Goal: Transaction & Acquisition: Book appointment/travel/reservation

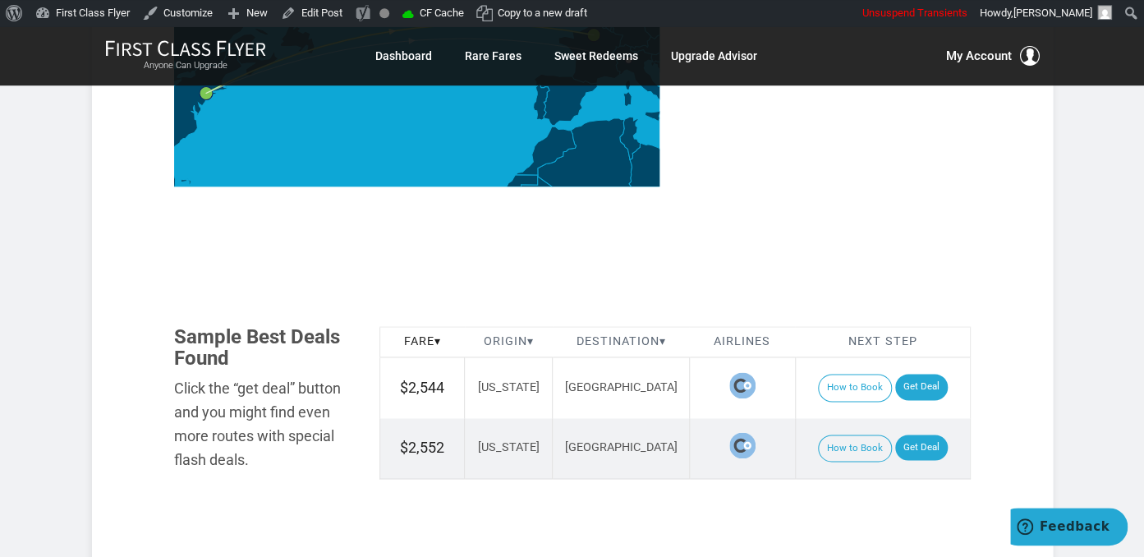
scroll to position [953, 0]
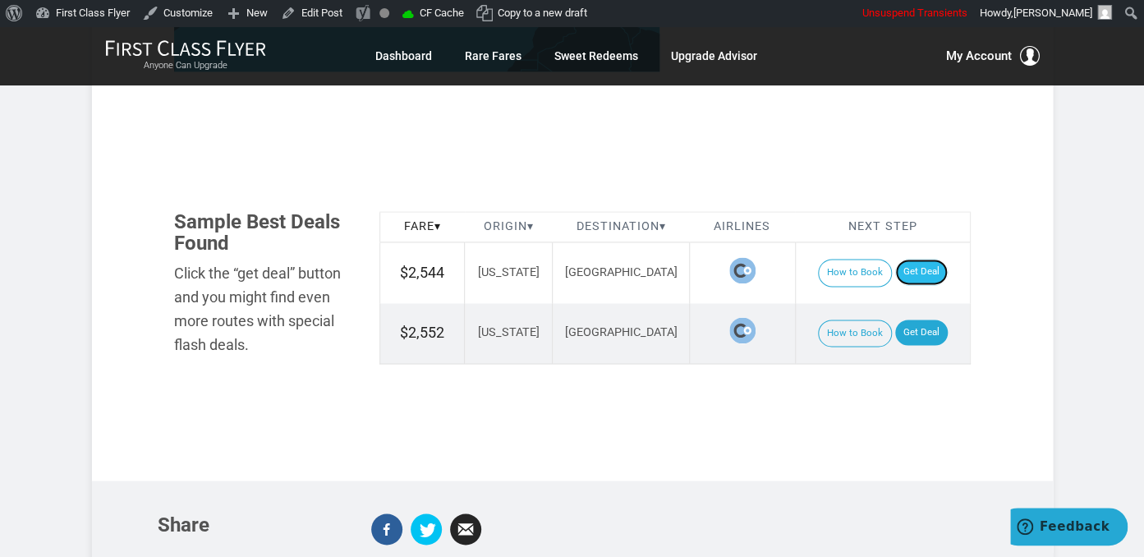
click at [907, 259] on link "Get Deal" at bounding box center [921, 272] width 53 height 26
click at [906, 319] on link "Get Deal" at bounding box center [921, 332] width 53 height 26
click at [918, 319] on link "Get Deal" at bounding box center [921, 332] width 53 height 26
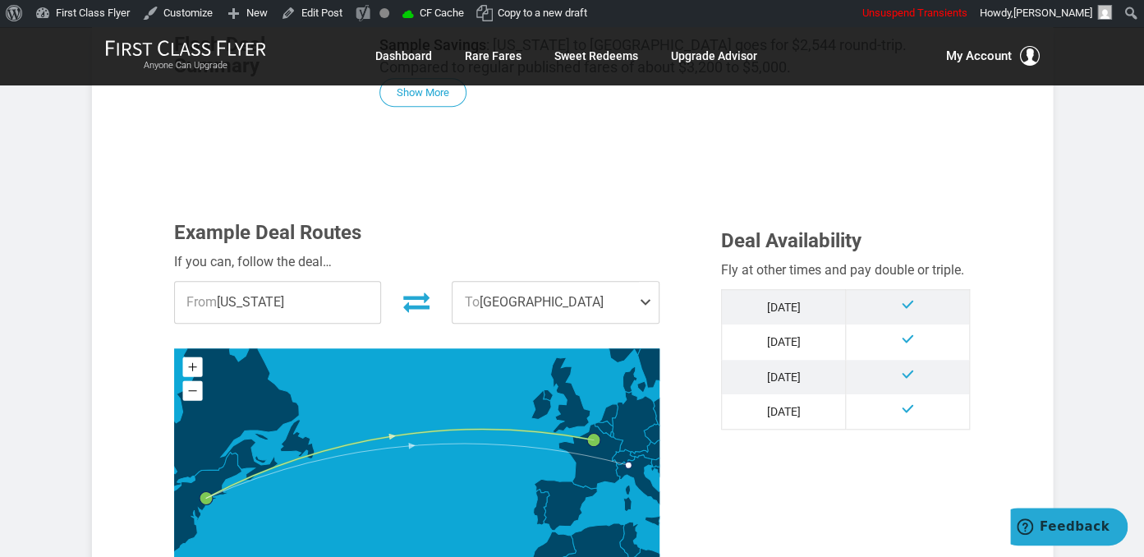
scroll to position [867, 0]
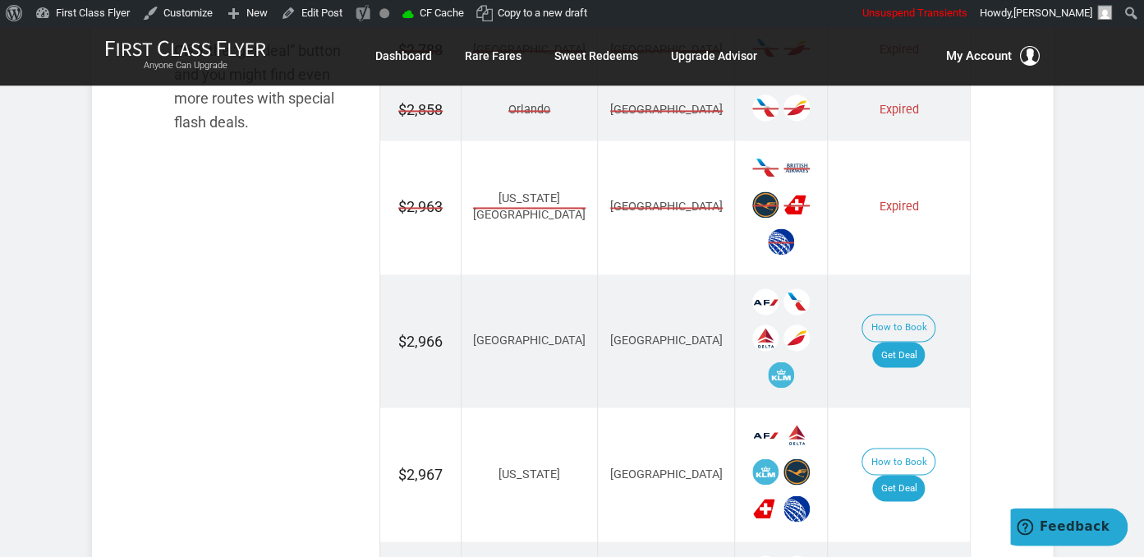
scroll to position [1126, 0]
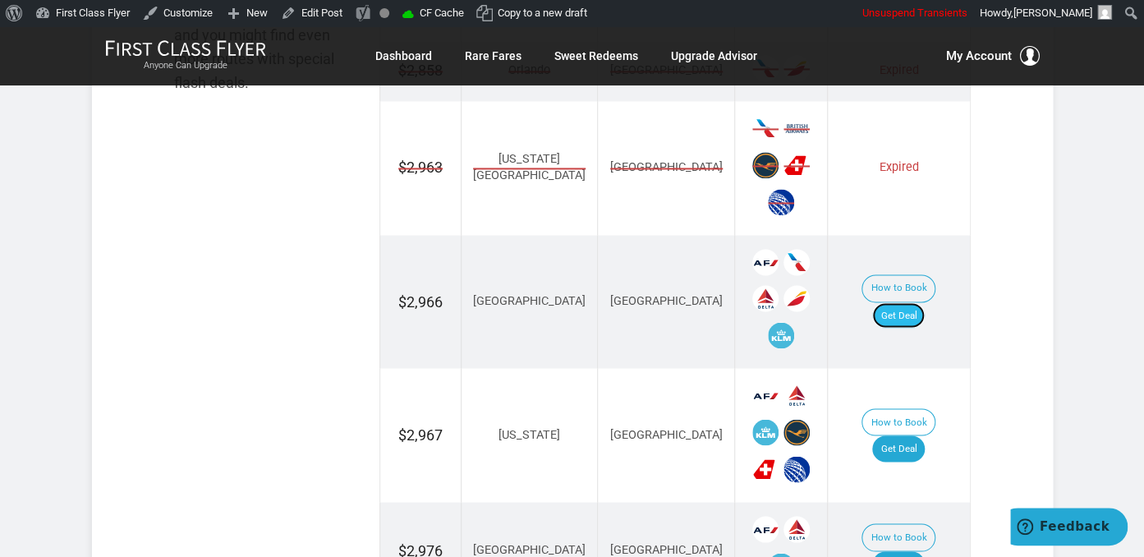
click at [924, 302] on link "Get Deal" at bounding box center [898, 315] width 53 height 26
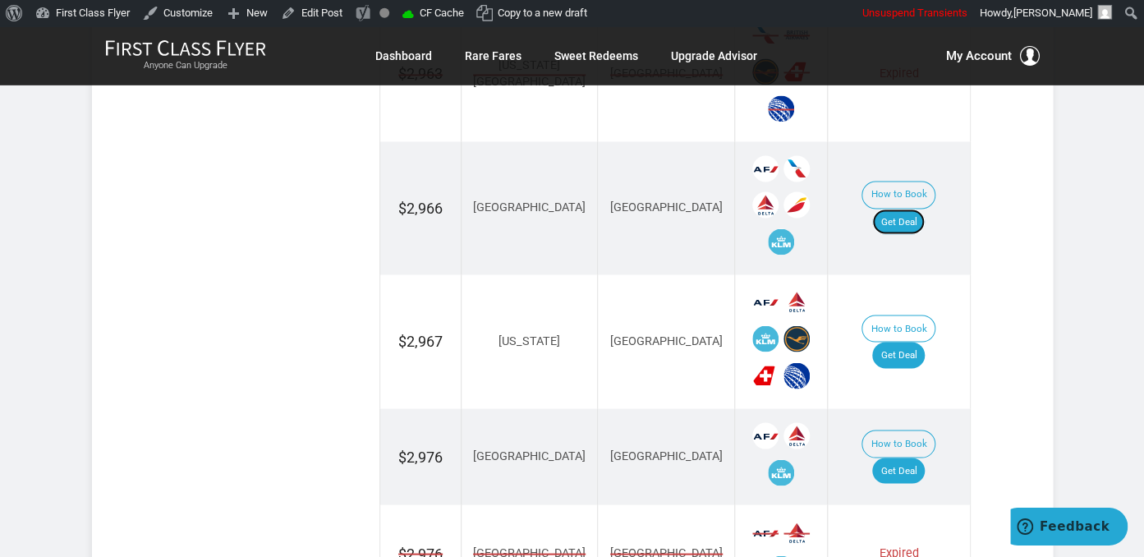
scroll to position [1300, 0]
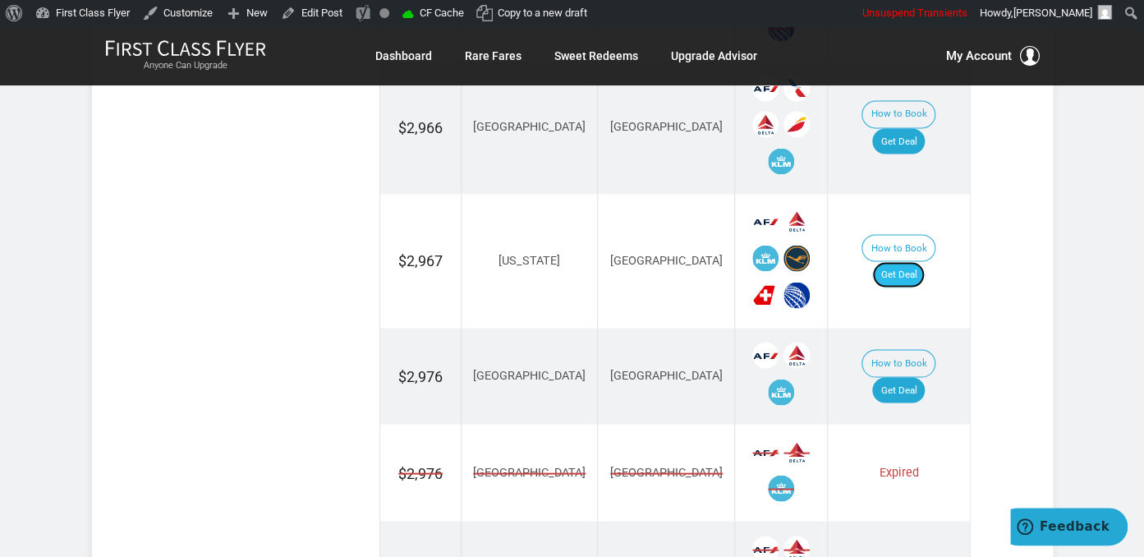
click at [916, 261] on link "Get Deal" at bounding box center [898, 274] width 53 height 26
click at [923, 377] on link "Get Deal" at bounding box center [898, 390] width 53 height 26
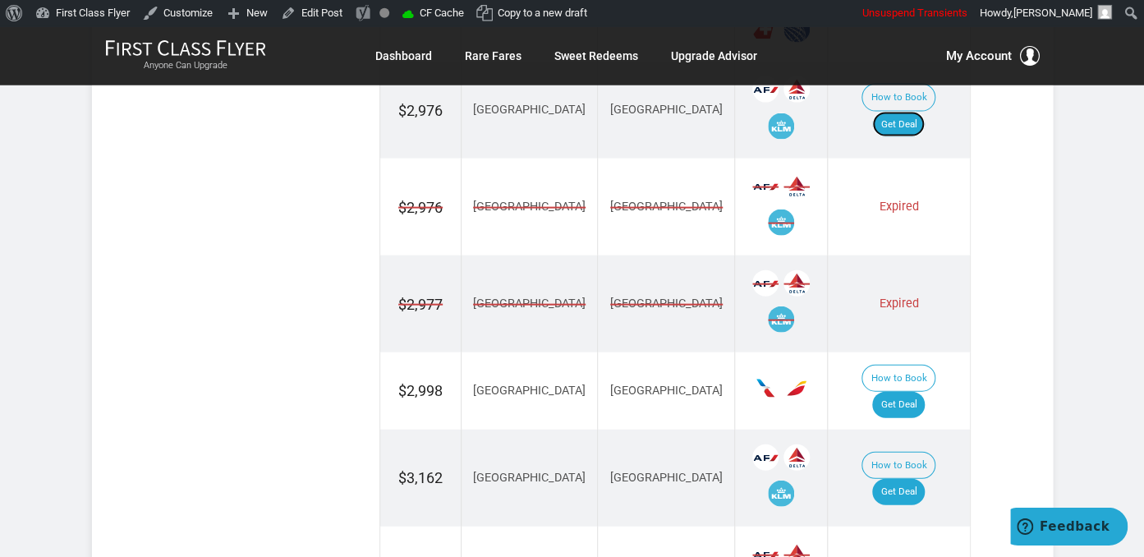
scroll to position [1734, 0]
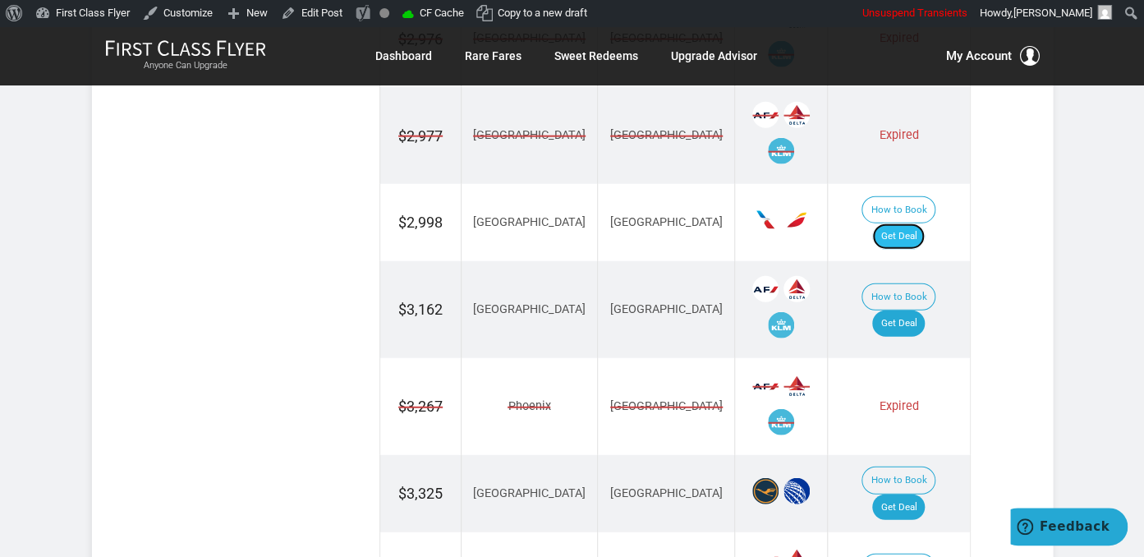
click at [915, 223] on link "Get Deal" at bounding box center [898, 236] width 53 height 26
click at [918, 282] on td "How to Book Get Deal" at bounding box center [898, 309] width 142 height 97
click at [918, 310] on link "Get Deal" at bounding box center [898, 323] width 53 height 26
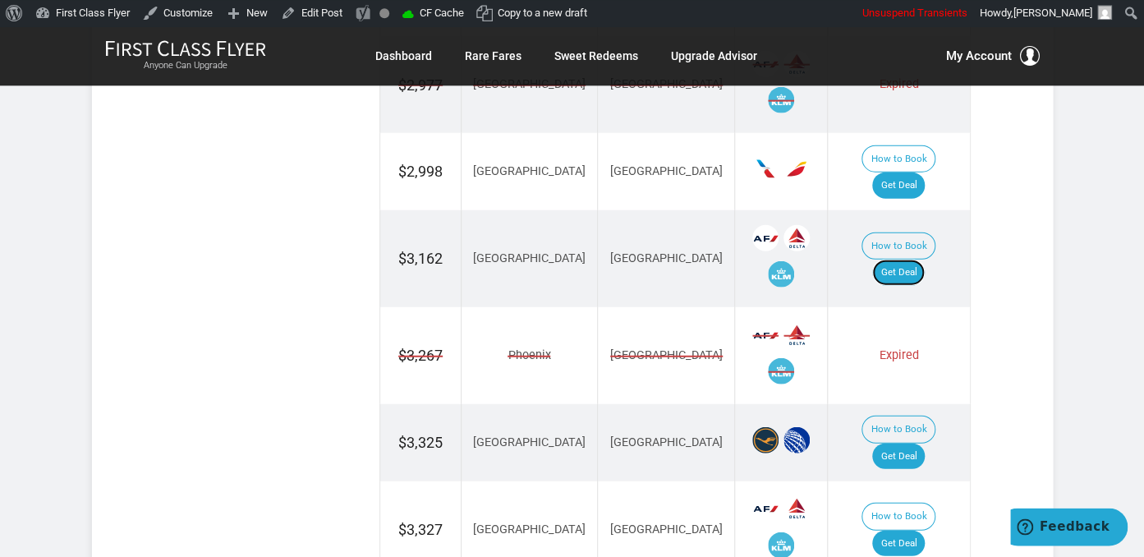
scroll to position [1820, 0]
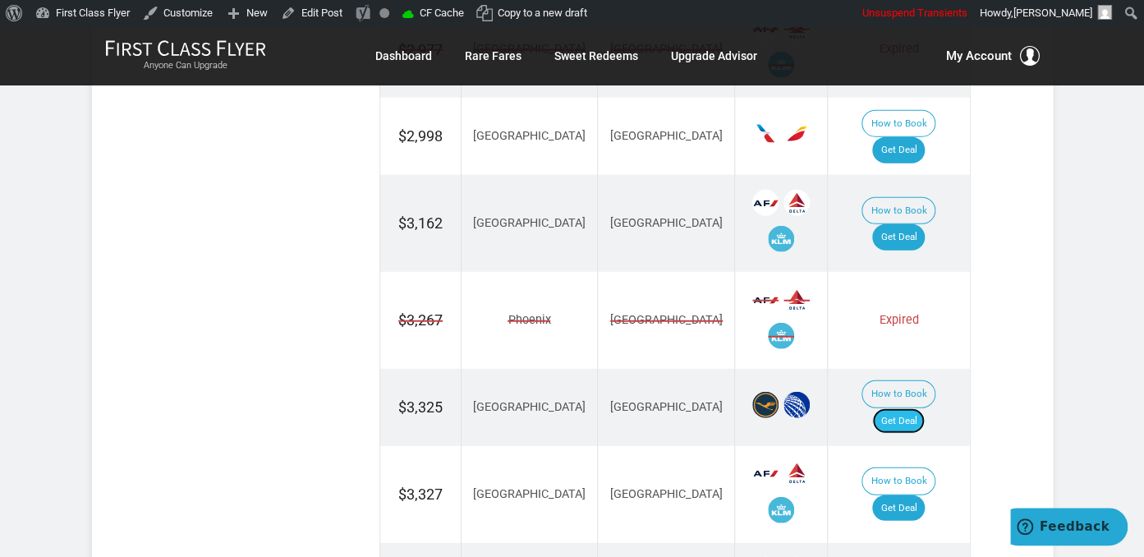
click at [923, 408] on link "Get Deal" at bounding box center [898, 421] width 53 height 26
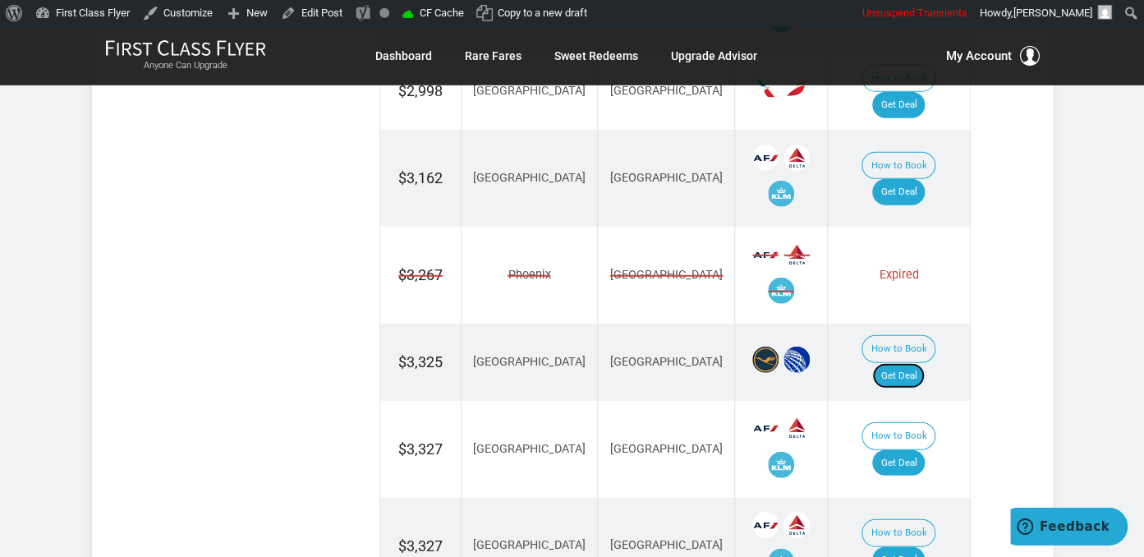
scroll to position [1907, 0]
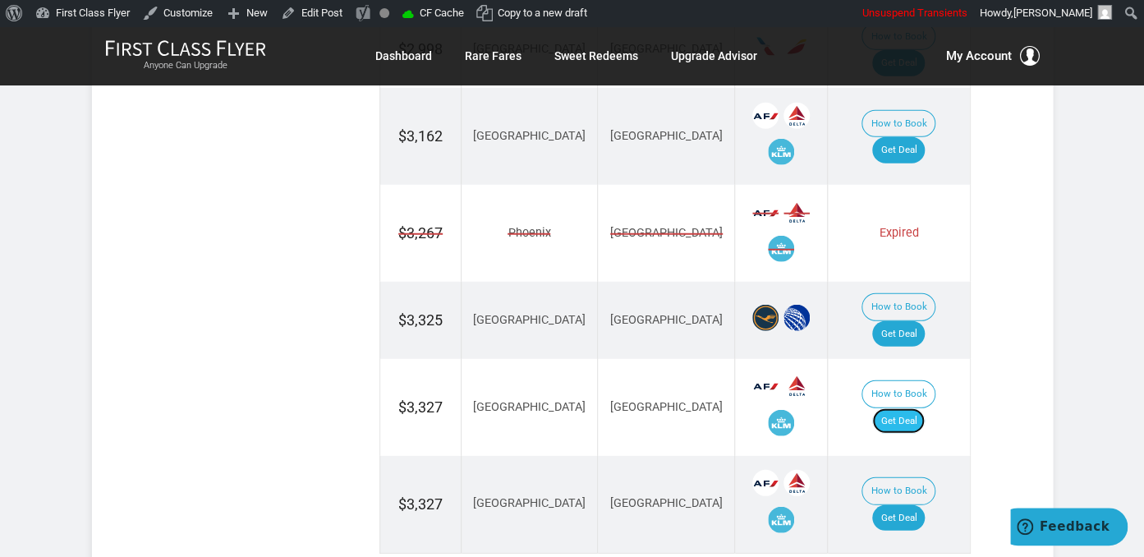
click at [911, 408] on link "Get Deal" at bounding box center [898, 421] width 53 height 26
click at [905, 505] on link "Get Deal" at bounding box center [898, 518] width 53 height 26
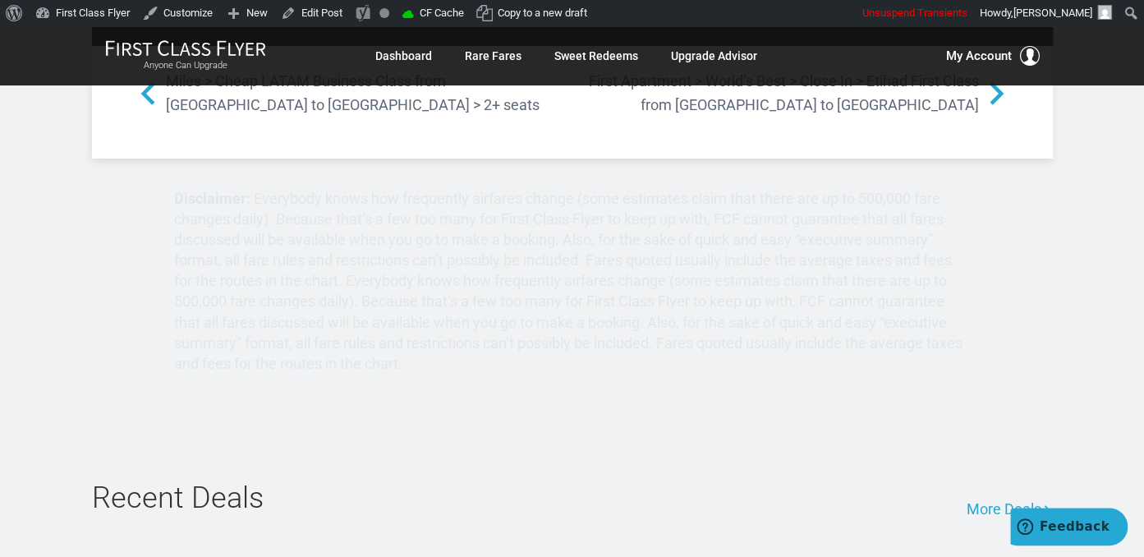
scroll to position [2687, 0]
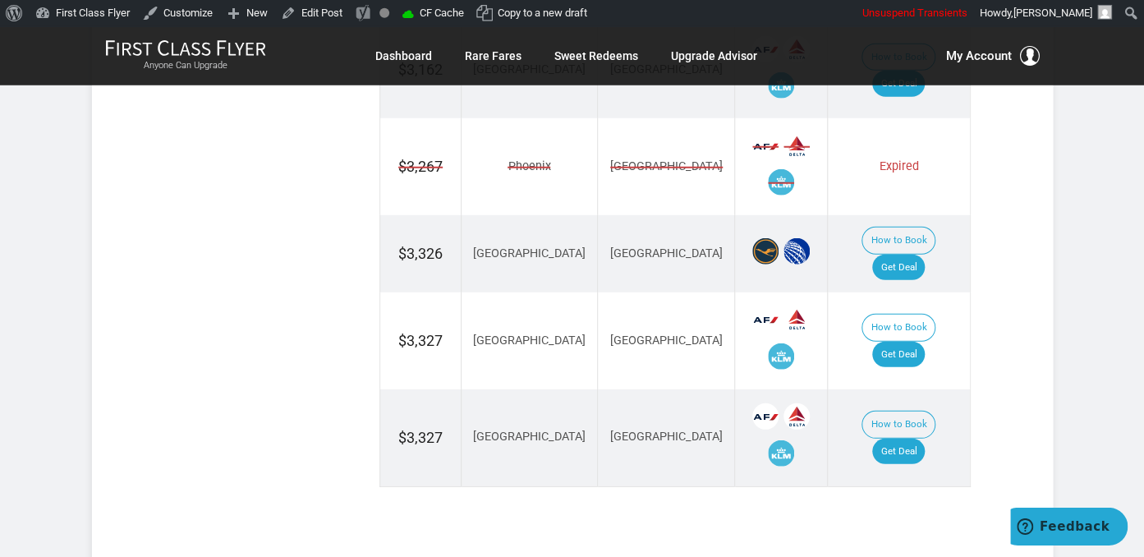
scroll to position [2021, 0]
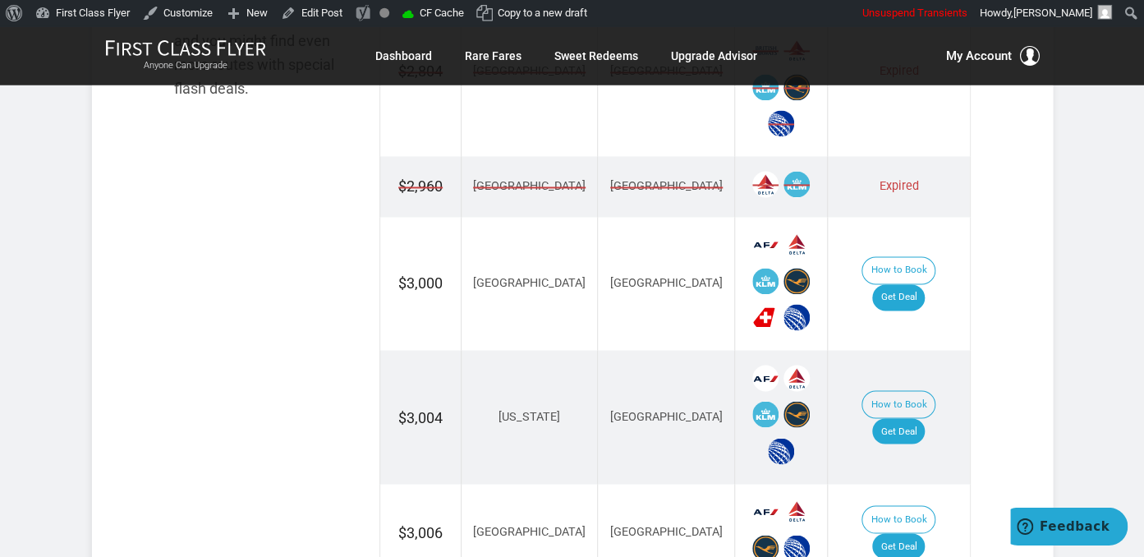
scroll to position [1213, 0]
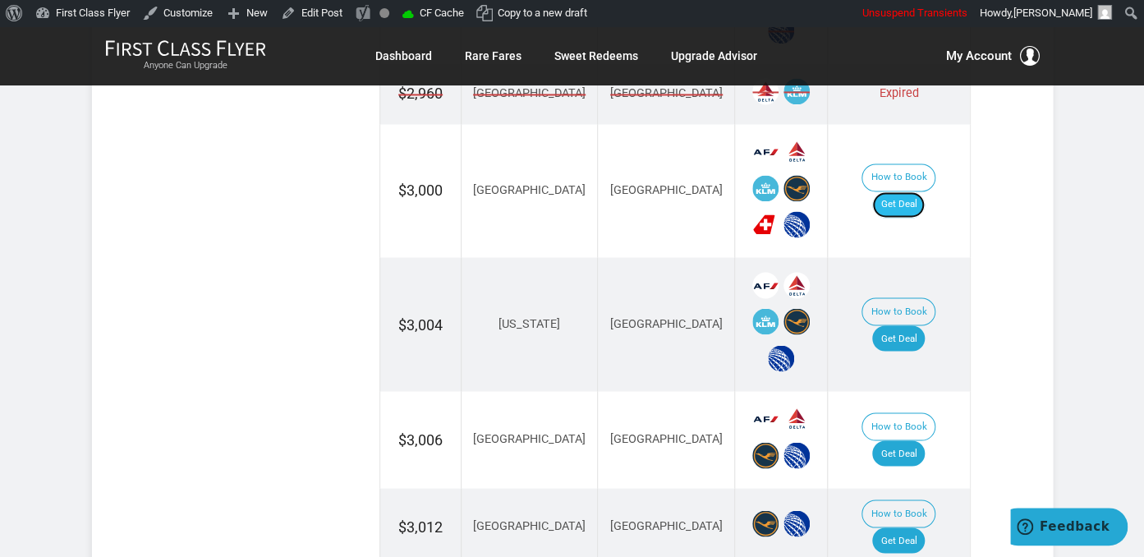
click at [902, 191] on link "Get Deal" at bounding box center [898, 204] width 53 height 26
click at [913, 325] on link "Get Deal" at bounding box center [898, 338] width 53 height 26
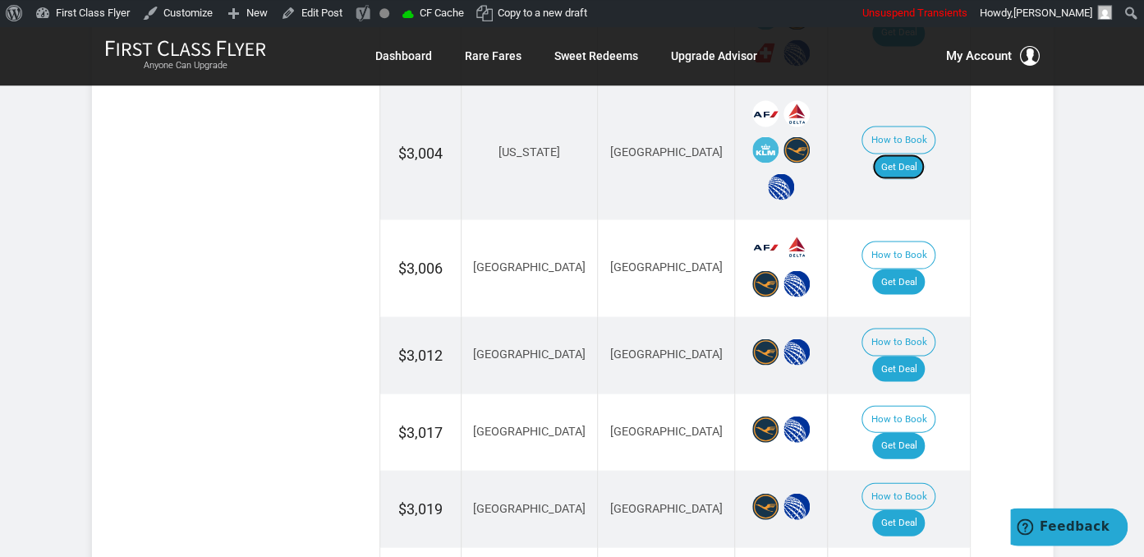
scroll to position [1387, 0]
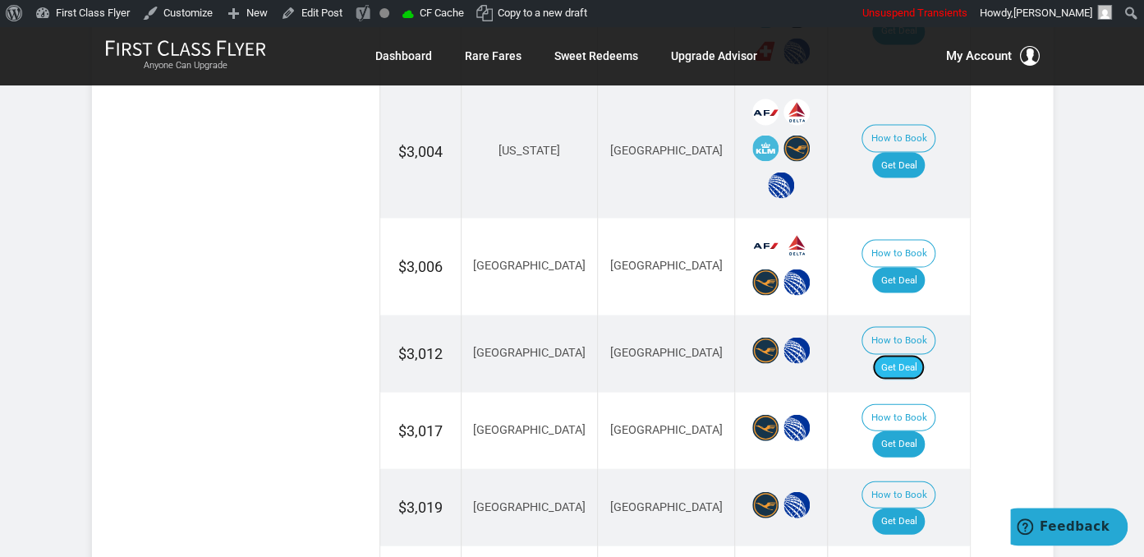
click at [922, 354] on link "Get Deal" at bounding box center [898, 367] width 53 height 26
click at [901, 267] on link "Get Deal" at bounding box center [898, 280] width 53 height 26
click at [903, 430] on link "Get Deal" at bounding box center [898, 443] width 53 height 26
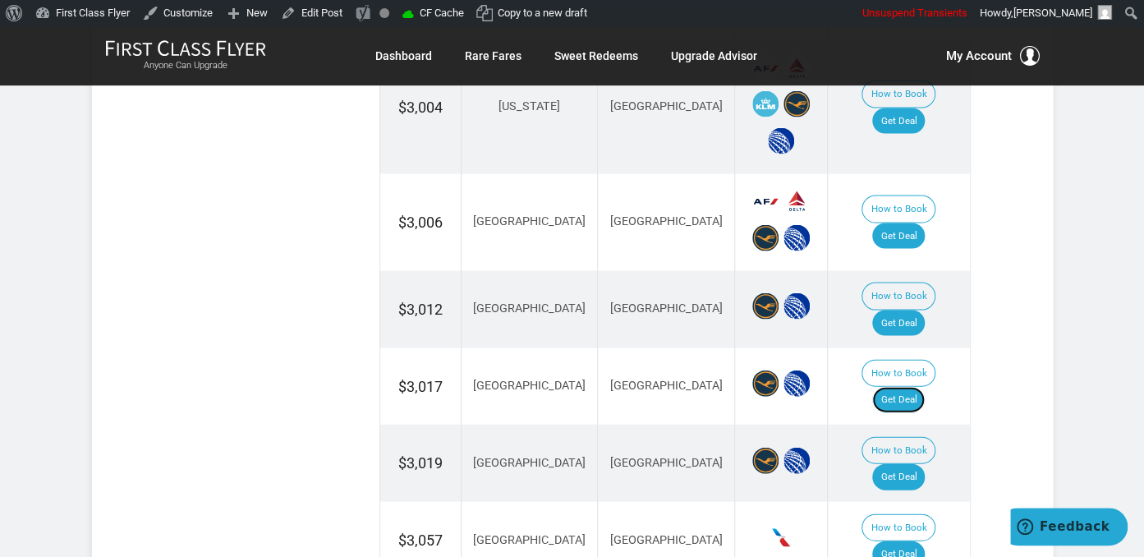
scroll to position [1474, 0]
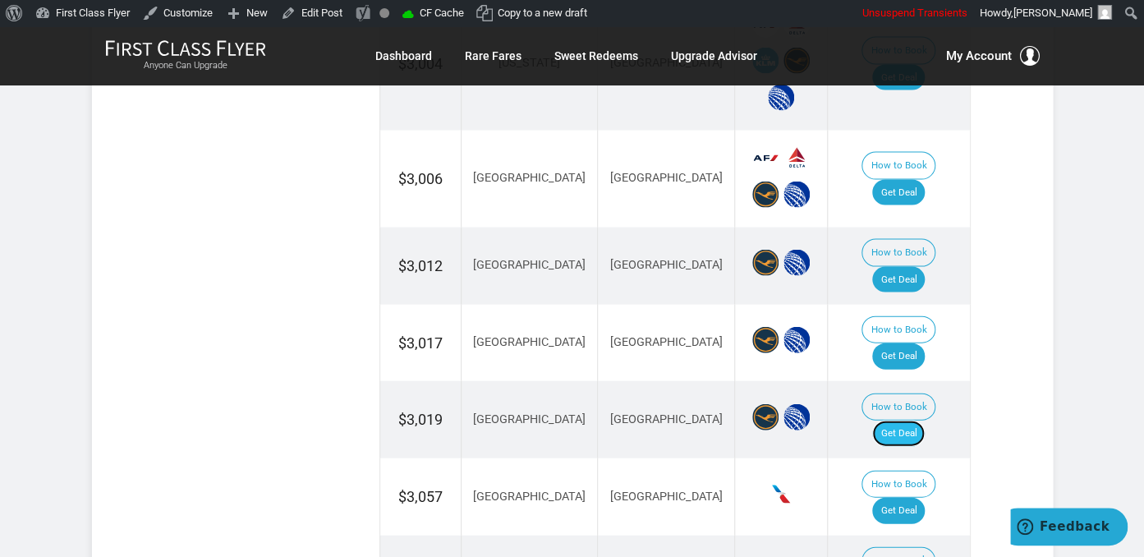
click at [913, 420] on link "Get Deal" at bounding box center [898, 433] width 53 height 26
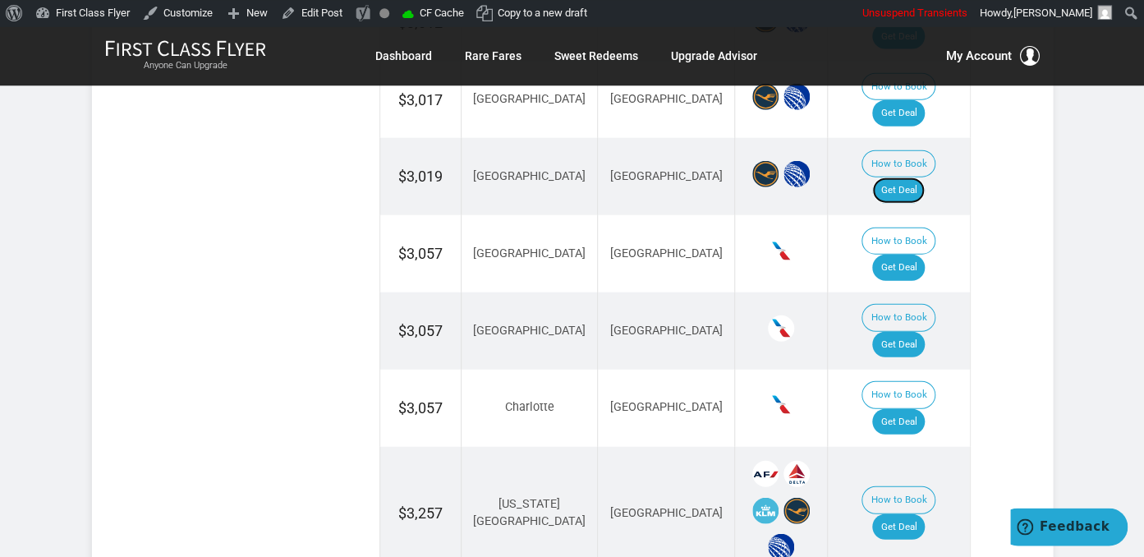
scroll to position [1734, 0]
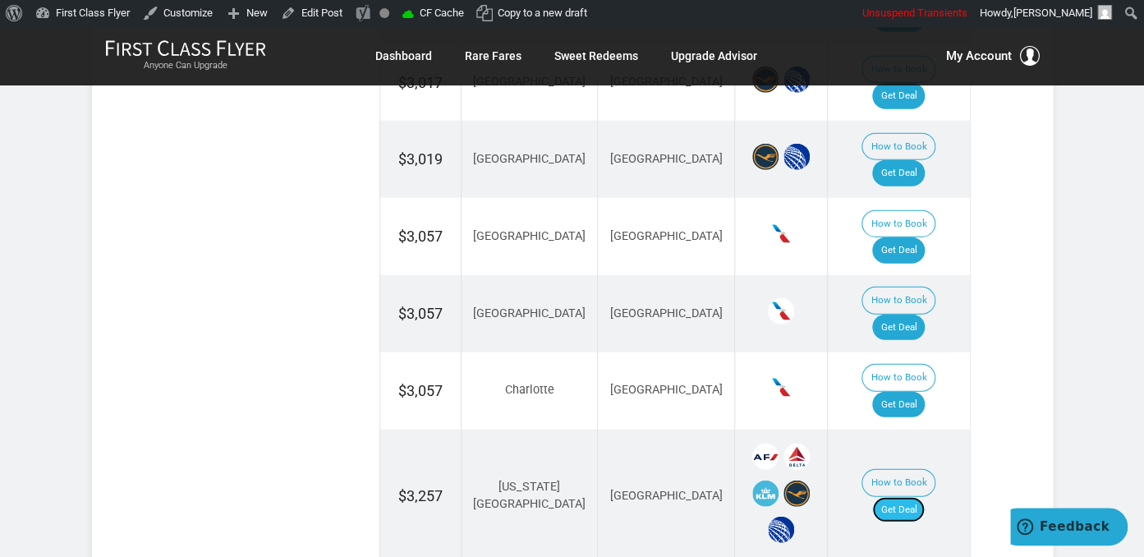
click at [895, 497] on link "Get Deal" at bounding box center [898, 510] width 53 height 26
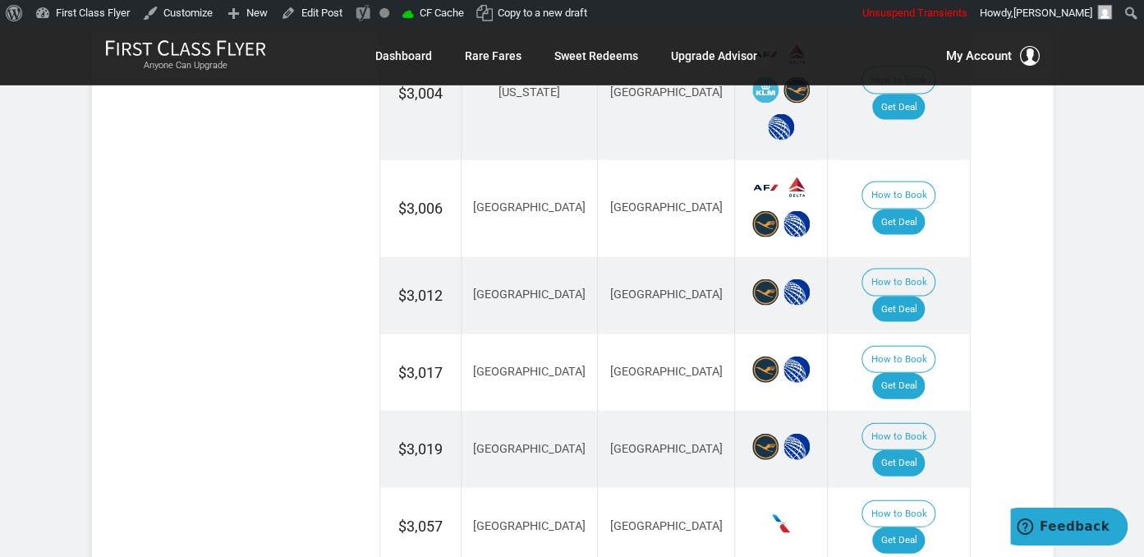
scroll to position [1474, 0]
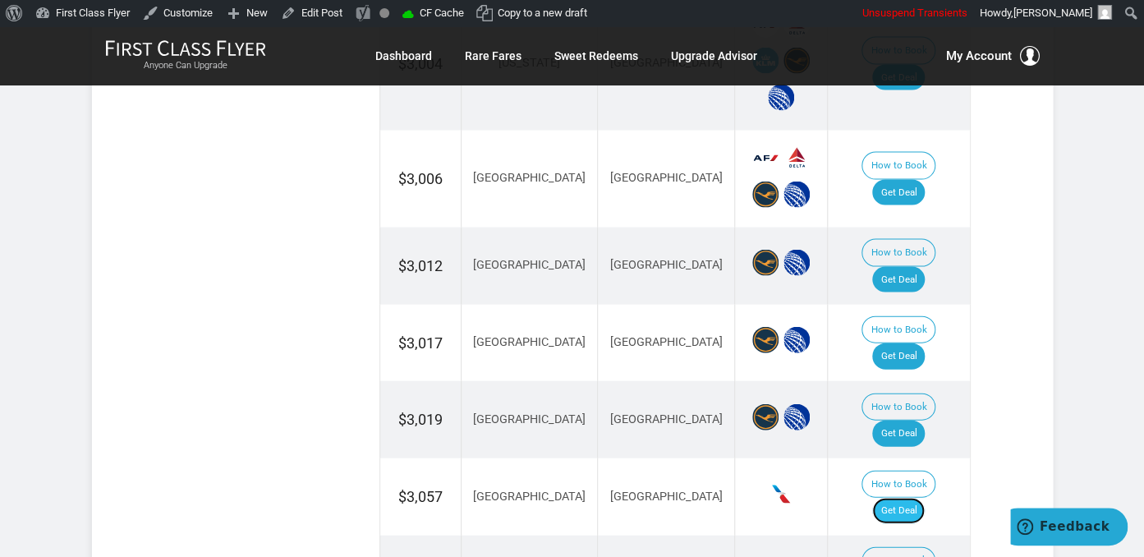
click at [910, 497] on link "Get Deal" at bounding box center [898, 510] width 53 height 26
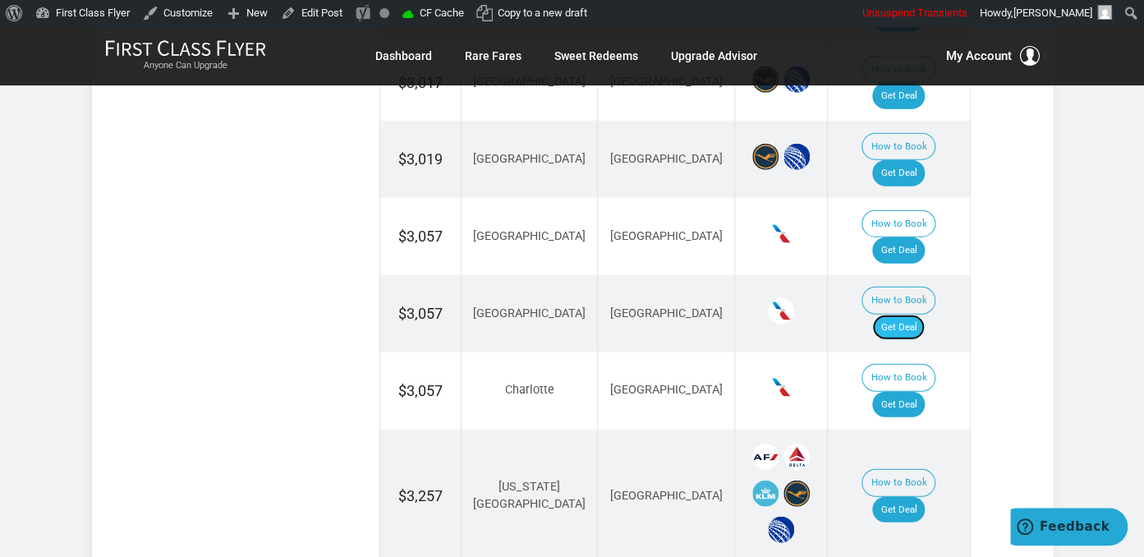
click at [920, 314] on link "Get Deal" at bounding box center [898, 327] width 53 height 26
click at [896, 392] on link "Get Deal" at bounding box center [898, 405] width 53 height 26
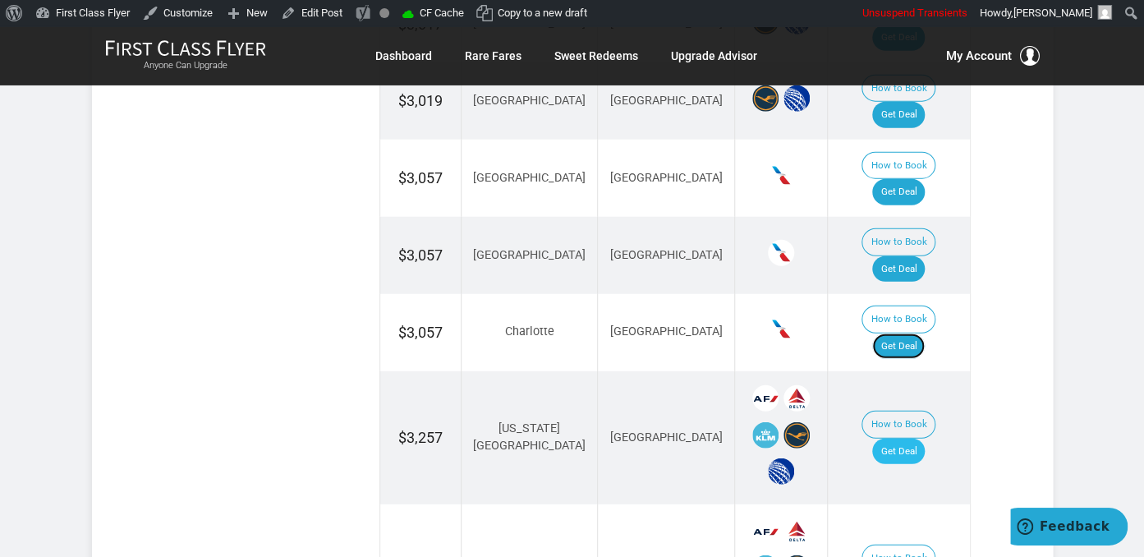
scroll to position [1820, 0]
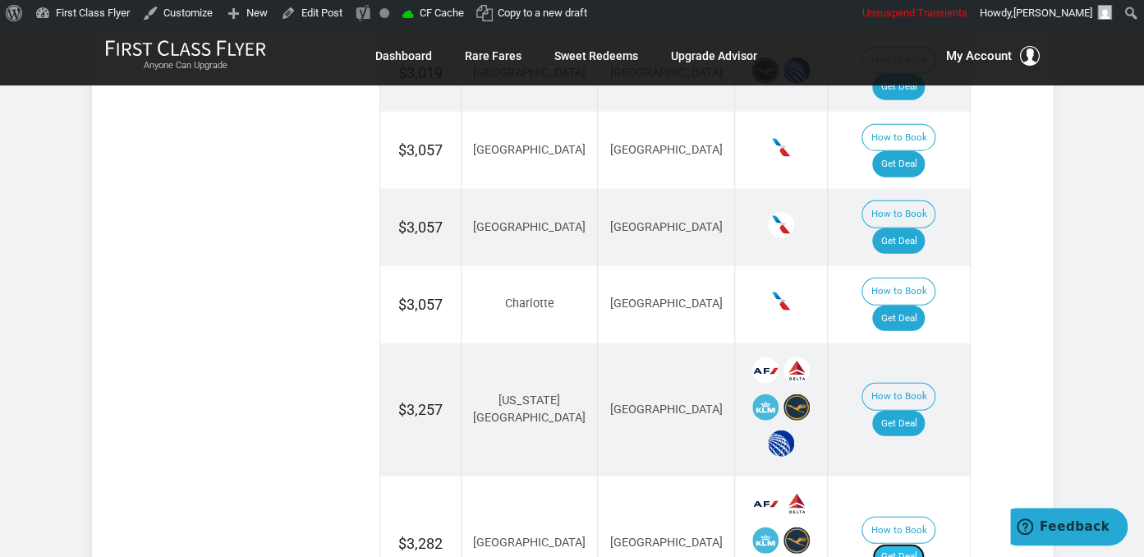
click at [908, 543] on link "Get Deal" at bounding box center [898, 556] width 53 height 26
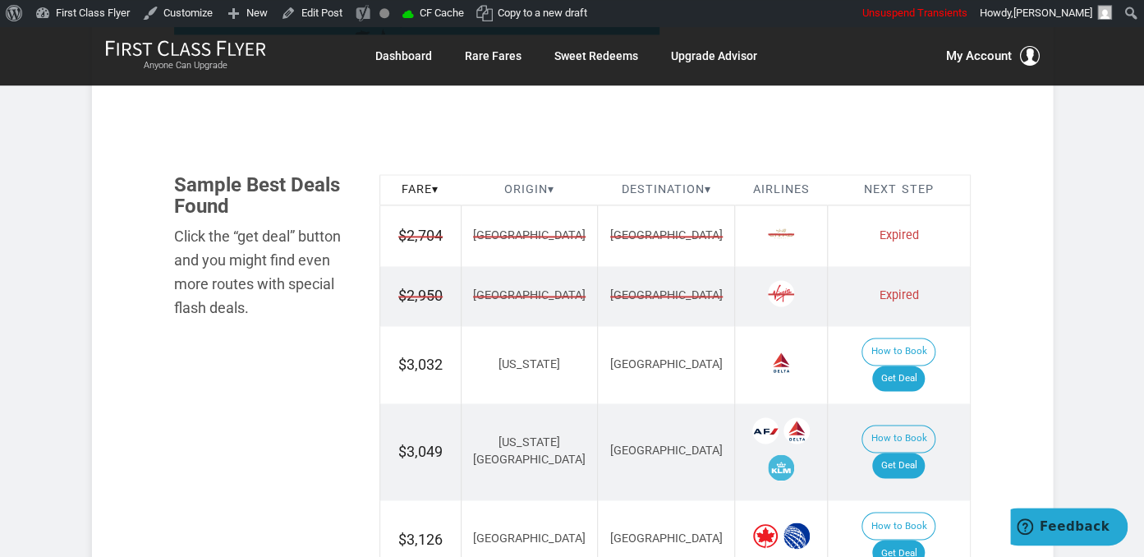
scroll to position [953, 0]
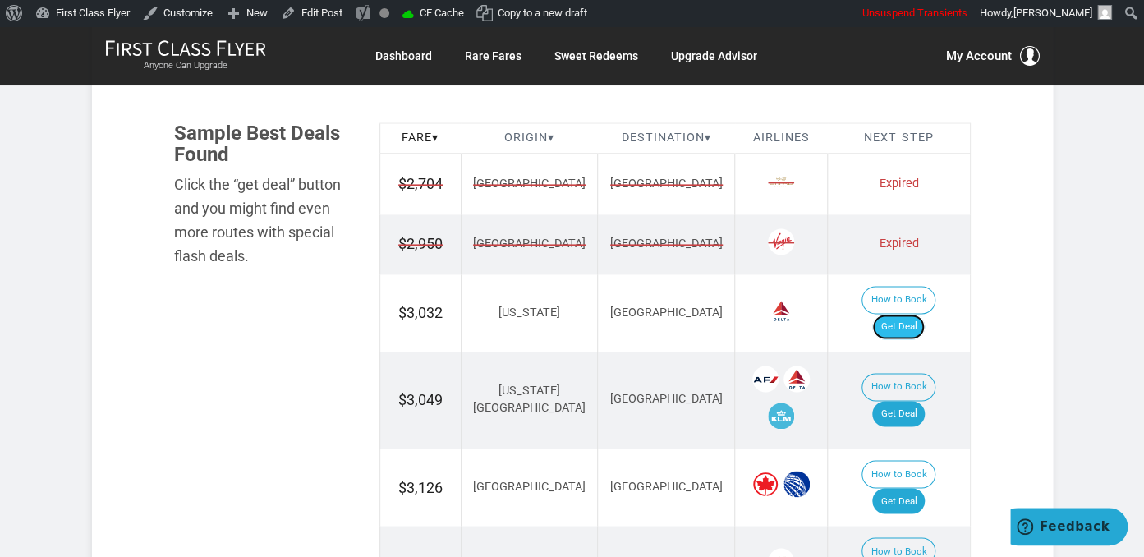
click at [914, 314] on link "Get Deal" at bounding box center [898, 327] width 53 height 26
click at [913, 314] on link "Get Deal" at bounding box center [898, 327] width 53 height 26
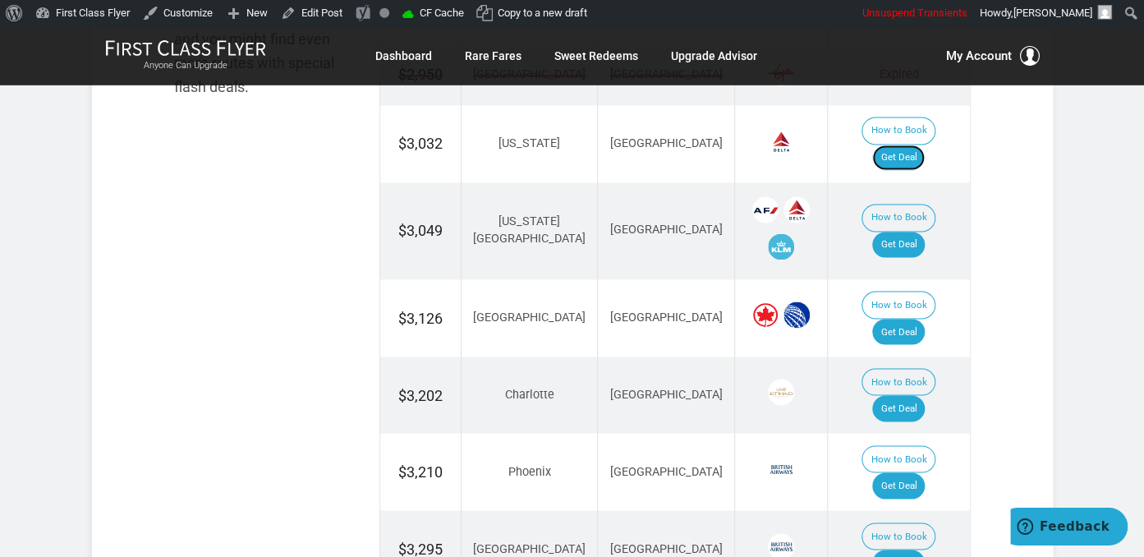
scroll to position [1126, 0]
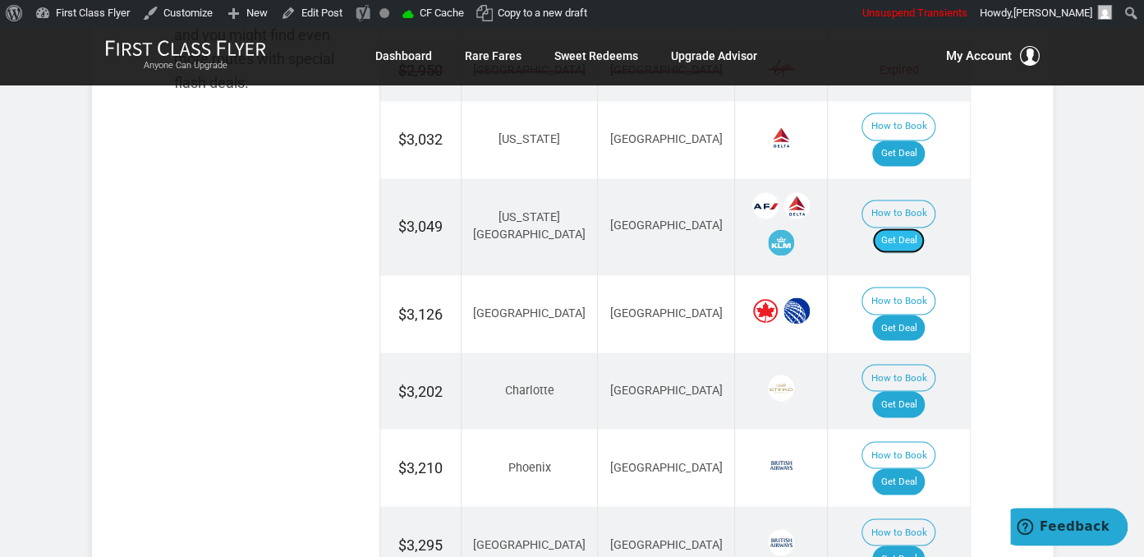
click at [923, 227] on link "Get Deal" at bounding box center [898, 240] width 53 height 26
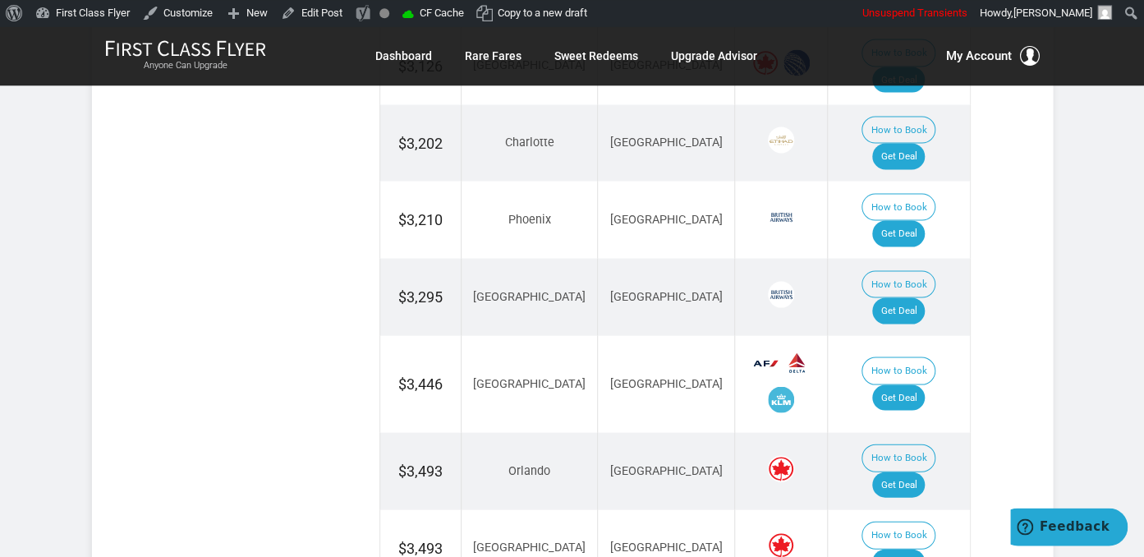
scroll to position [1387, 0]
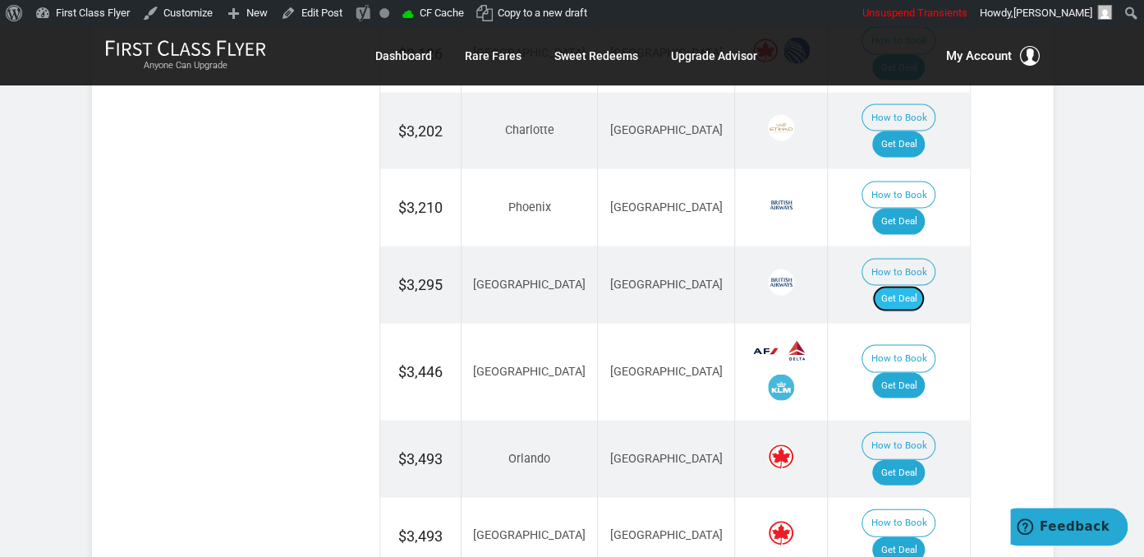
click at [920, 285] on link "Get Deal" at bounding box center [898, 298] width 53 height 26
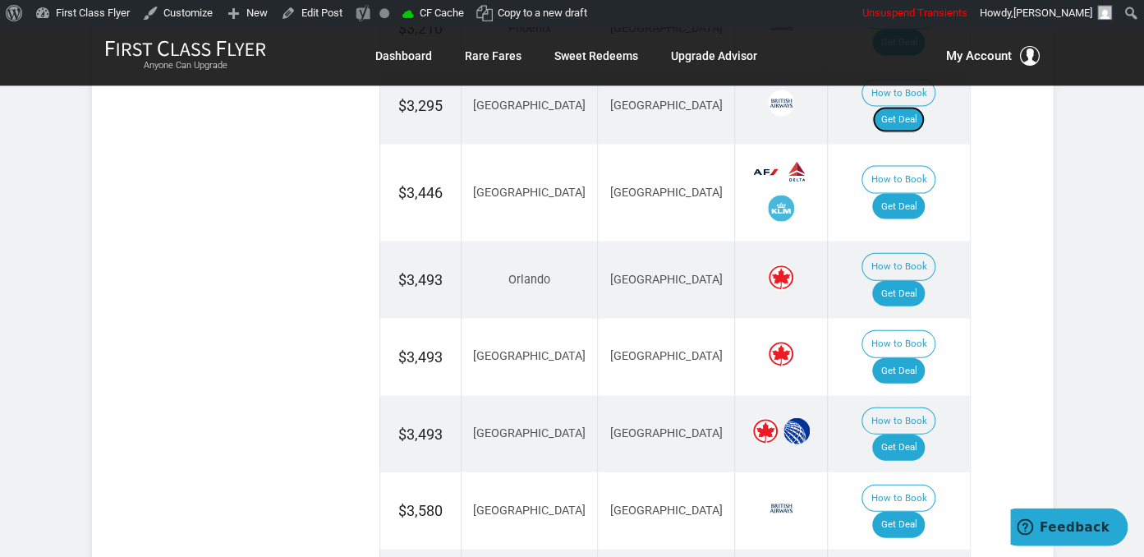
scroll to position [1213, 0]
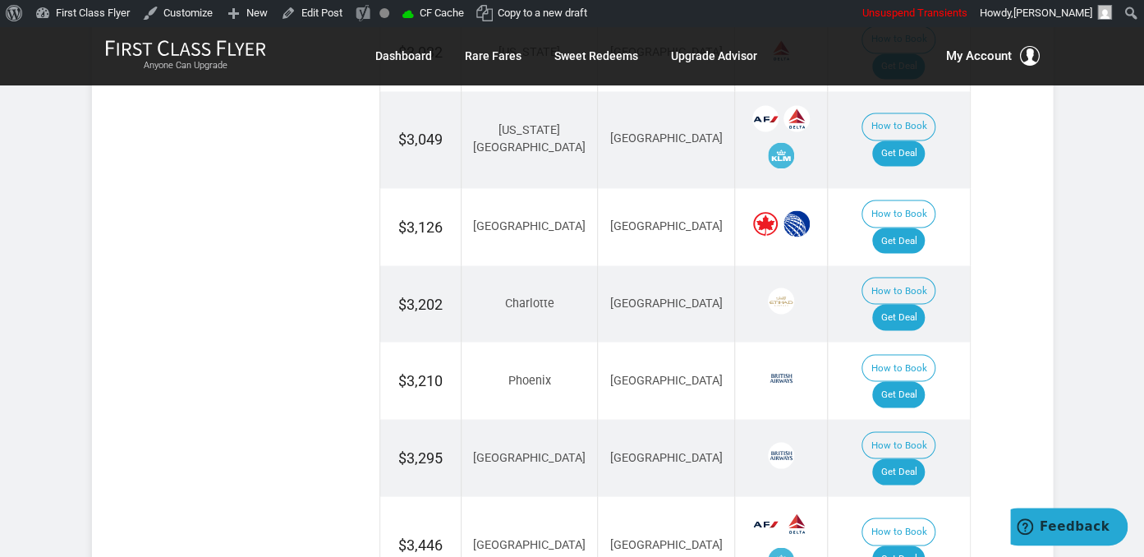
click at [933, 342] on td "How to Book Get Deal" at bounding box center [898, 380] width 142 height 77
click at [924, 381] on link "Get Deal" at bounding box center [898, 394] width 53 height 26
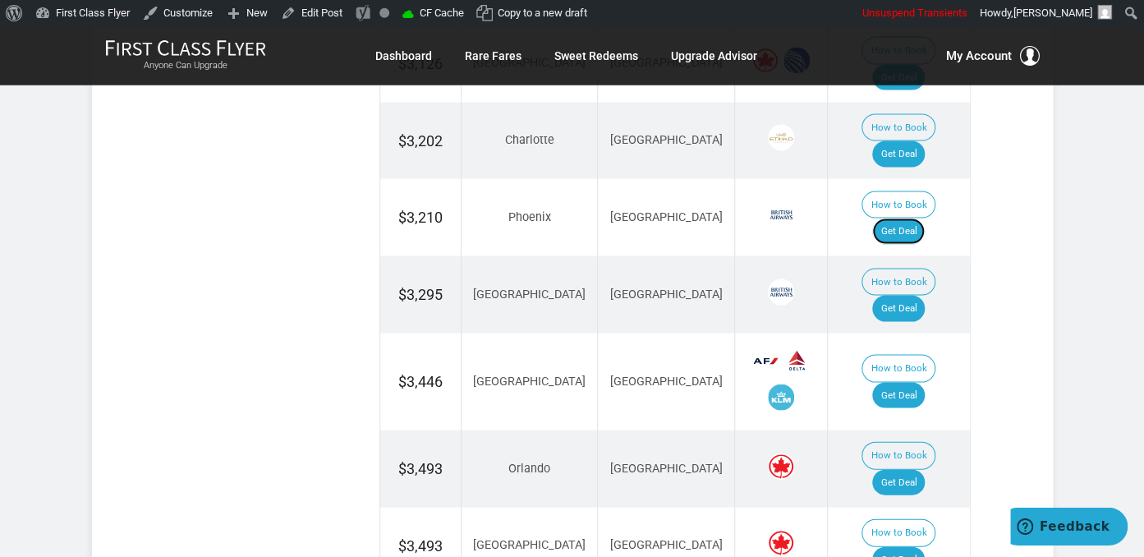
scroll to position [1387, 0]
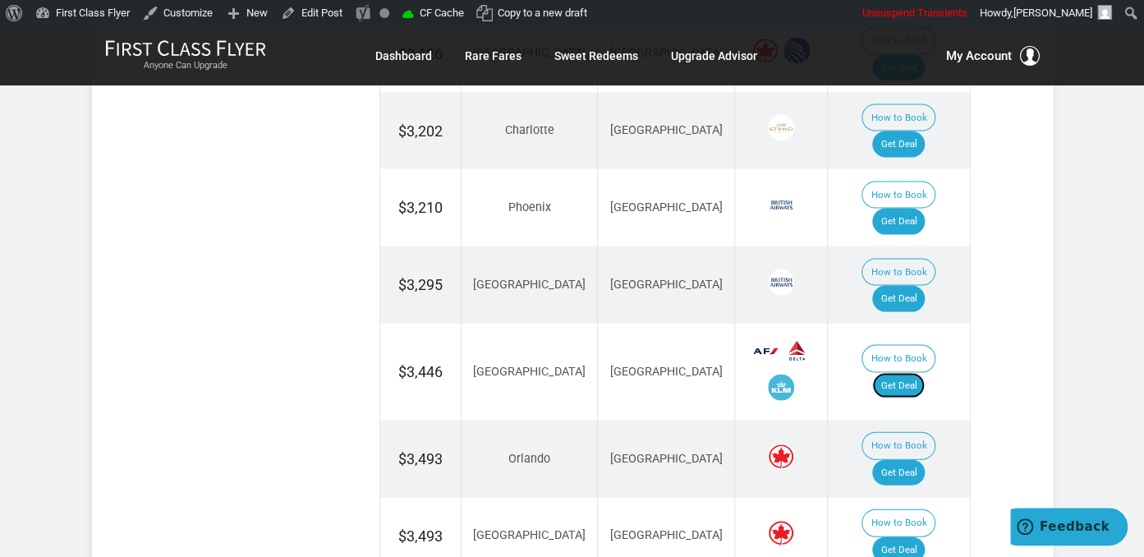
drag, startPoint x: 922, startPoint y: 271, endPoint x: 917, endPoint y: 237, distance: 34.0
click at [922, 372] on link "Get Deal" at bounding box center [898, 385] width 53 height 26
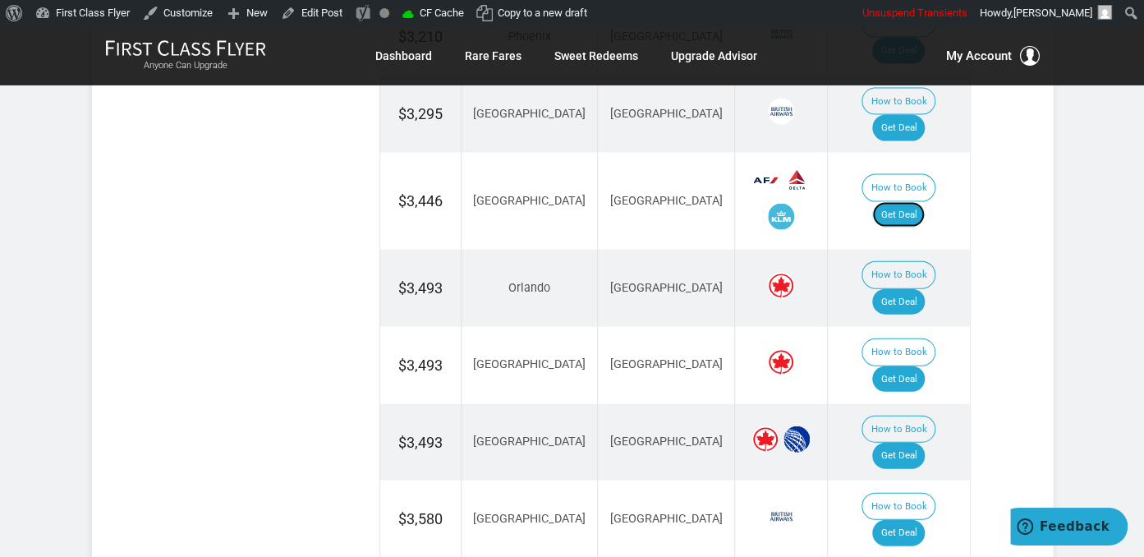
scroll to position [1560, 0]
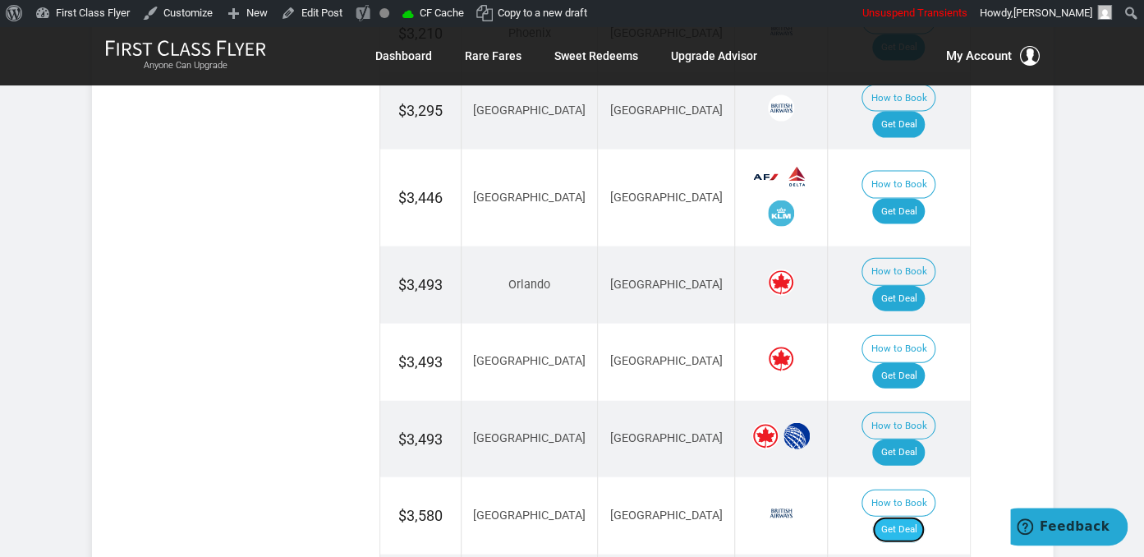
click at [920, 516] on link "Get Deal" at bounding box center [898, 529] width 53 height 26
drag, startPoint x: 907, startPoint y: 240, endPoint x: 913, endPoint y: 248, distance: 10.0
click at [907, 363] on link "Get Deal" at bounding box center [898, 376] width 53 height 26
click at [911, 439] on link "Get Deal" at bounding box center [898, 452] width 53 height 26
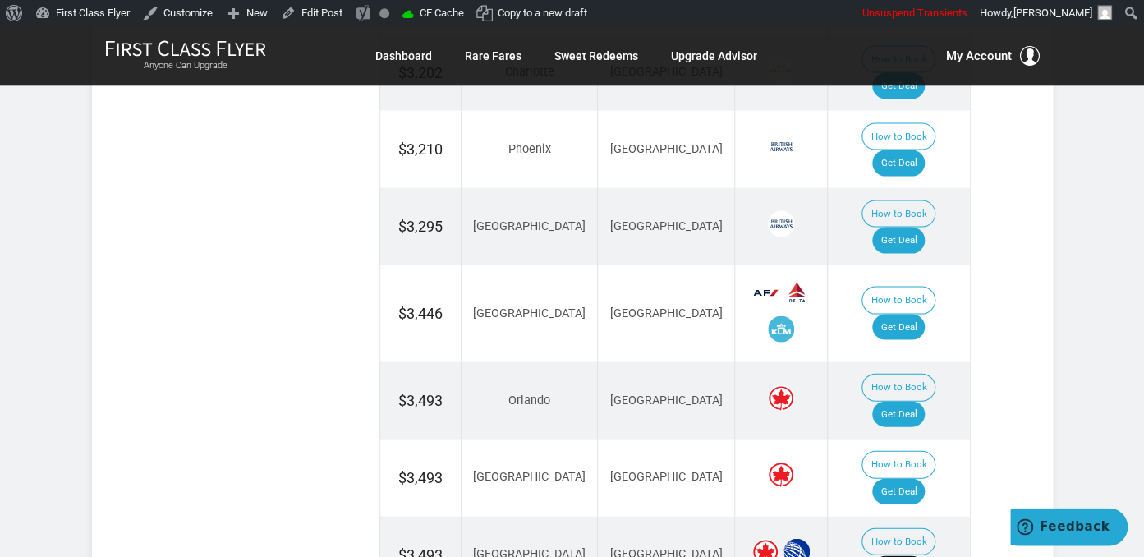
scroll to position [1474, 0]
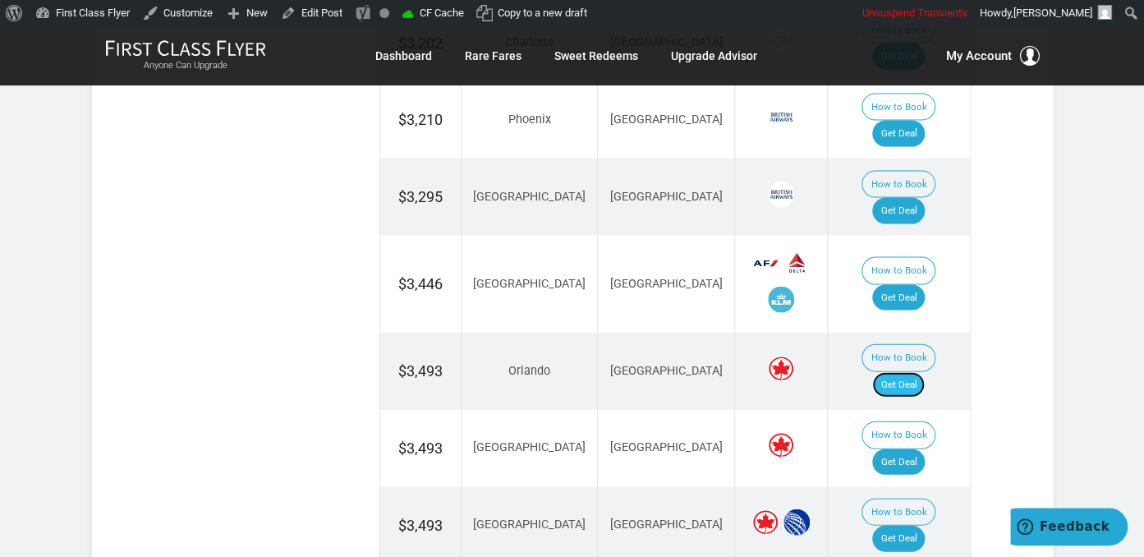
click at [905, 372] on link "Get Deal" at bounding box center [898, 385] width 53 height 26
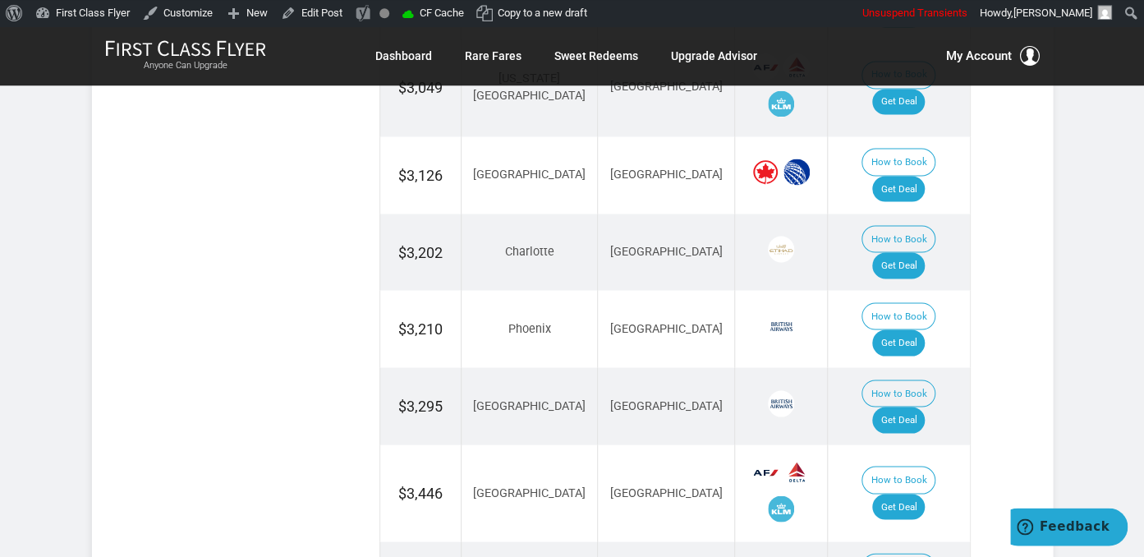
scroll to position [1213, 0]
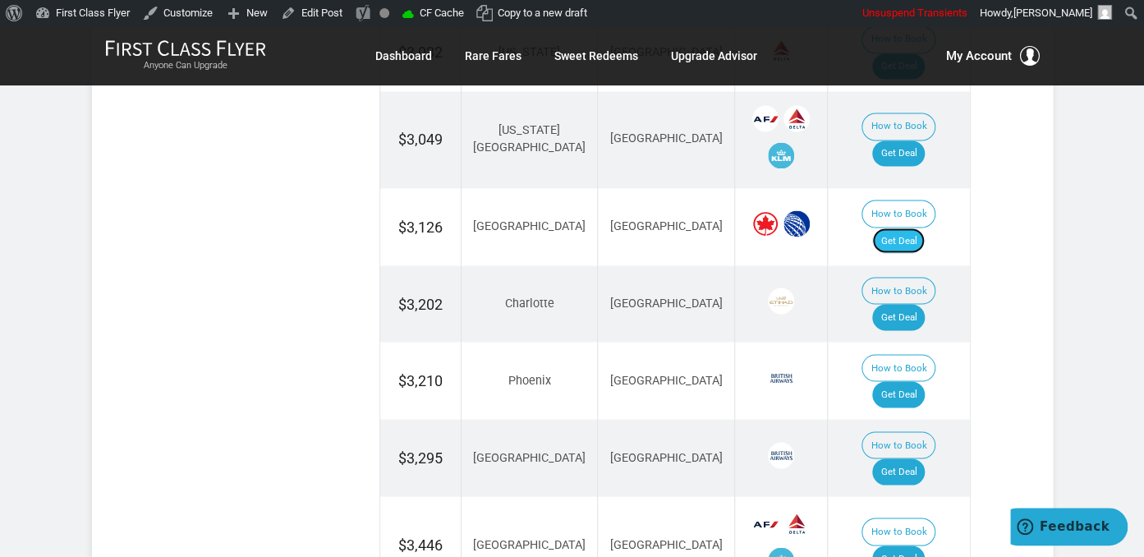
click at [903, 227] on link "Get Deal" at bounding box center [898, 240] width 53 height 26
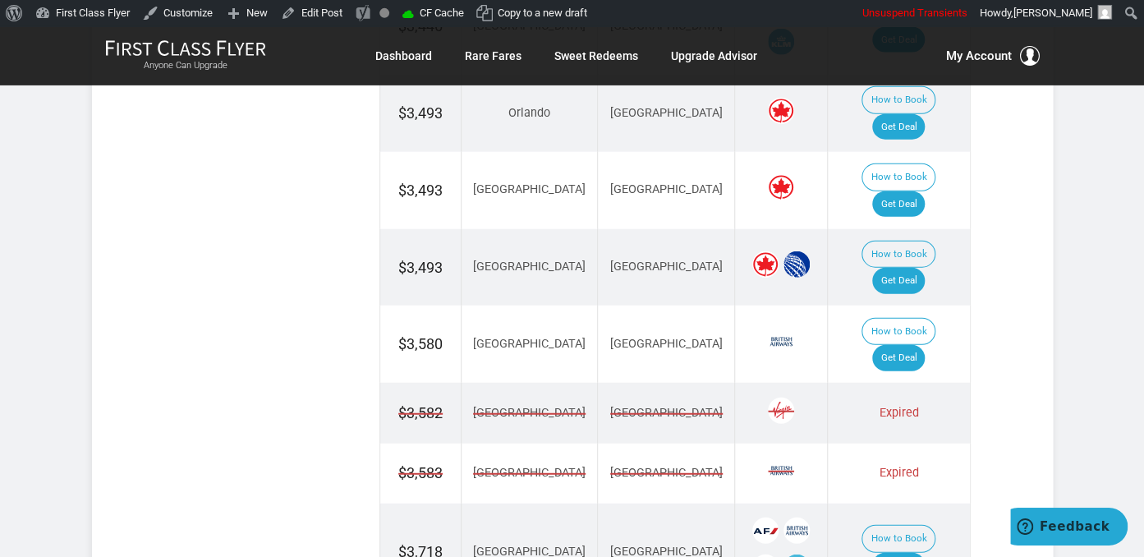
scroll to position [1734, 0]
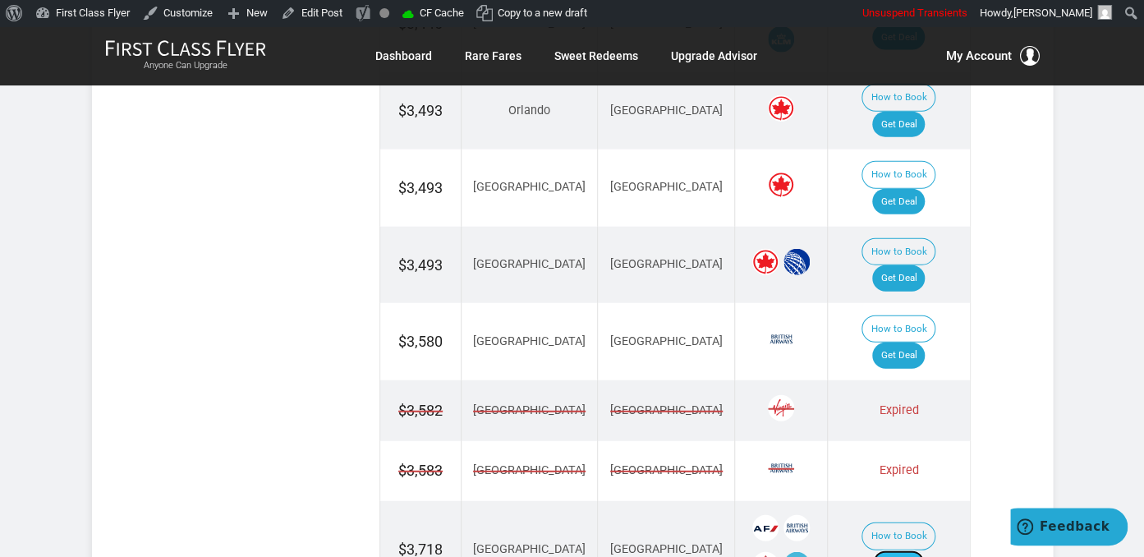
click at [924, 550] on link "Get Deal" at bounding box center [898, 563] width 53 height 26
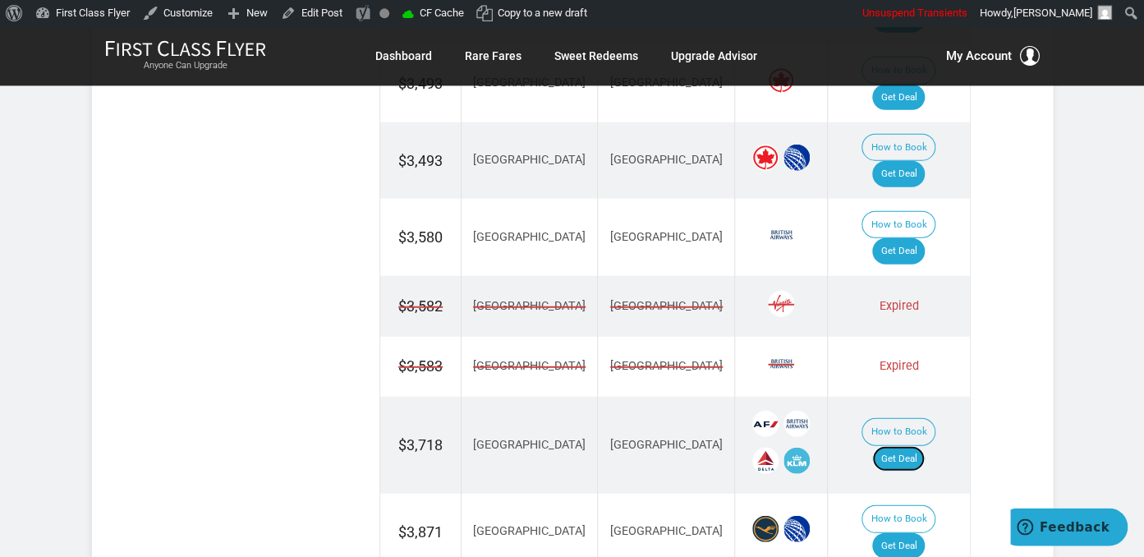
scroll to position [1907, 0]
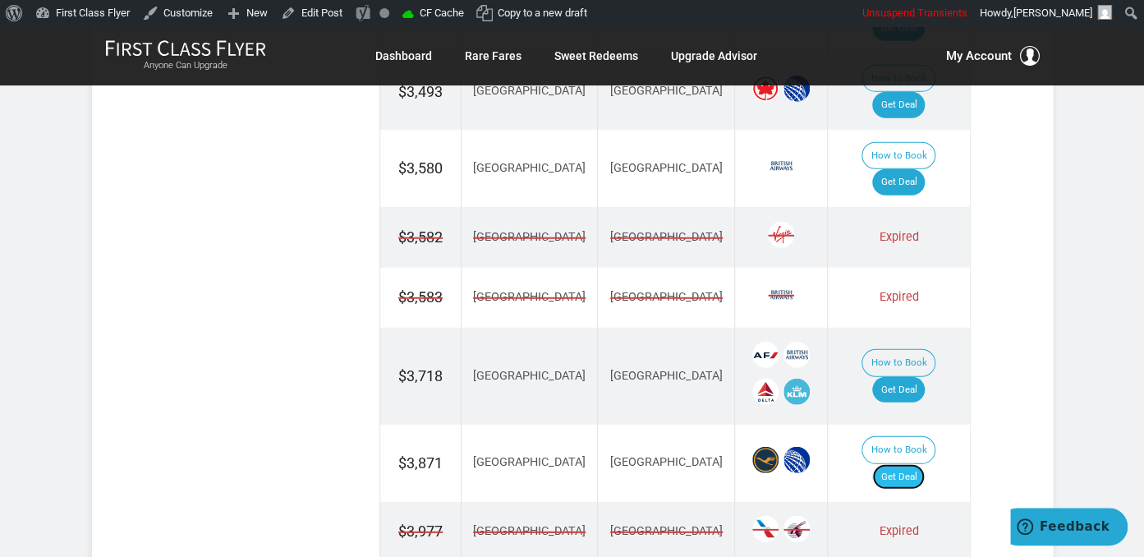
click at [917, 464] on link "Get Deal" at bounding box center [898, 477] width 53 height 26
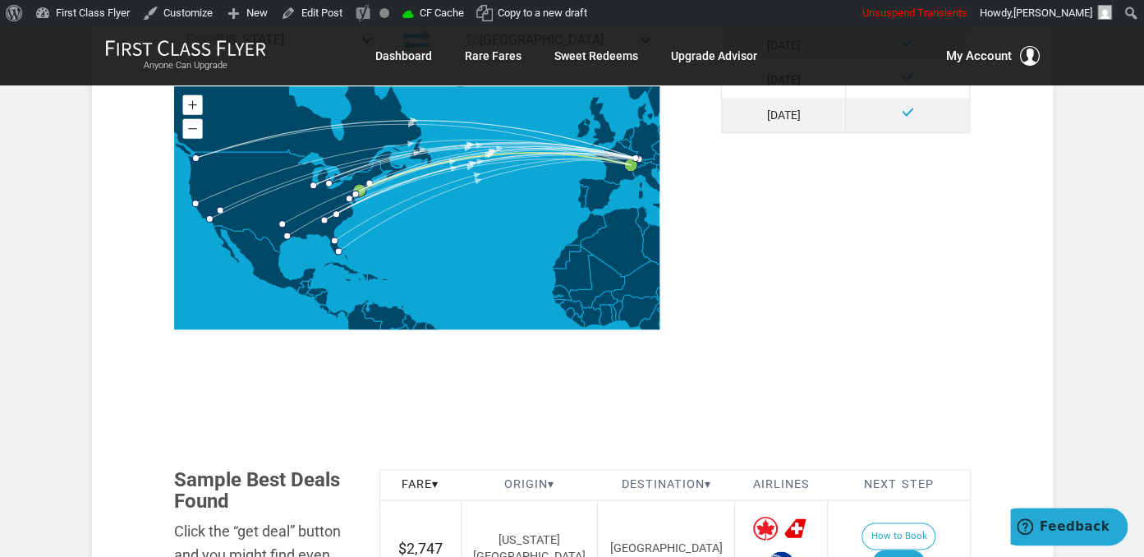
scroll to position [953, 0]
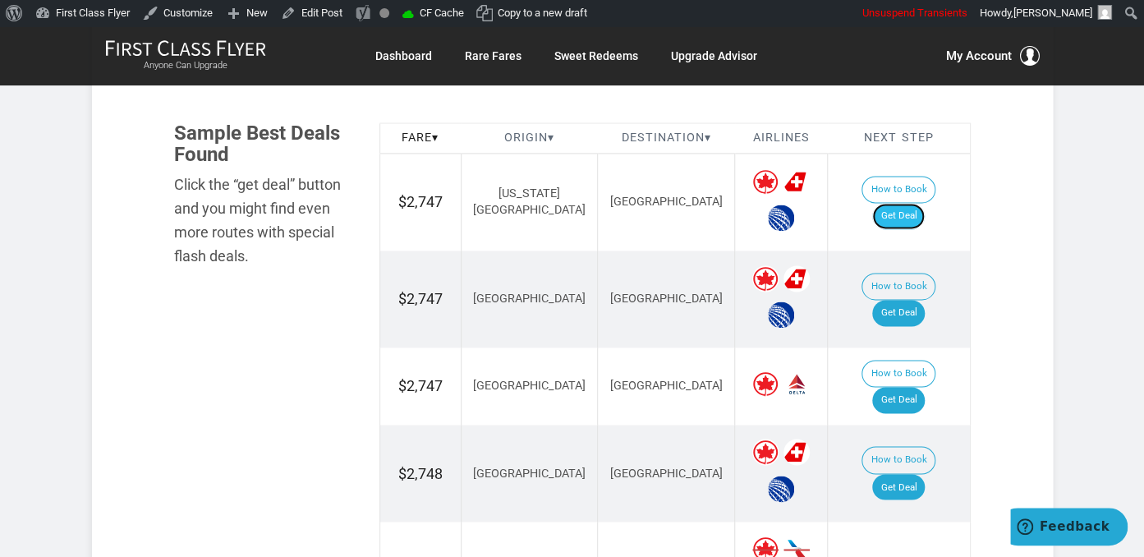
click at [901, 203] on link "Get Deal" at bounding box center [898, 216] width 53 height 26
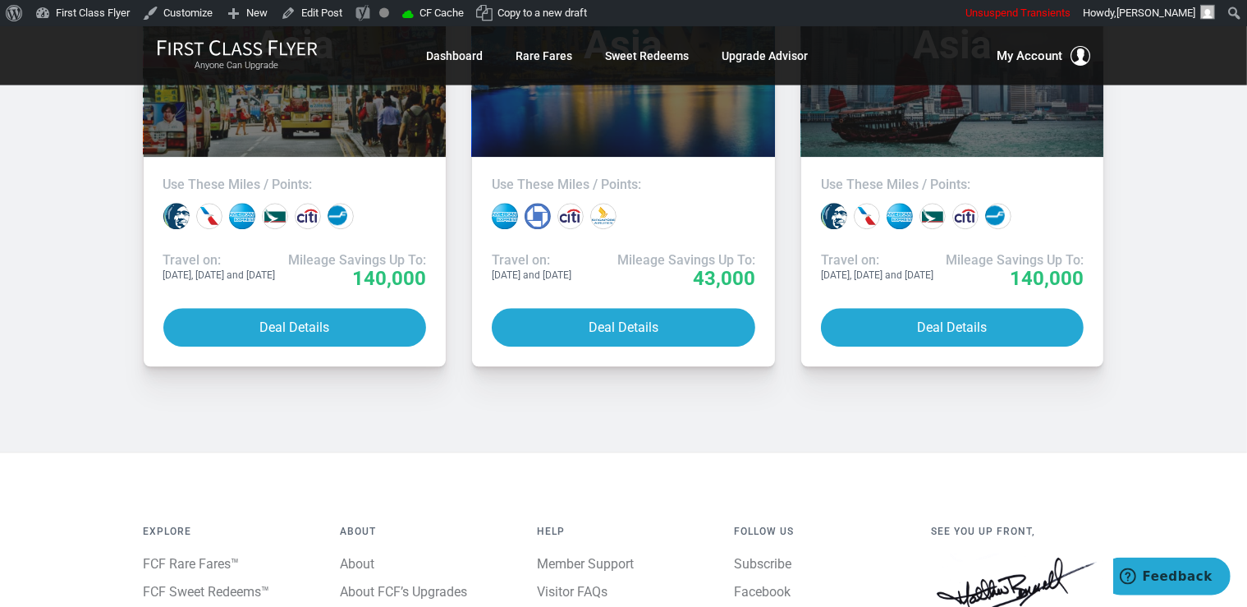
scroll to position [4305, 0]
